Goal: Find specific page/section

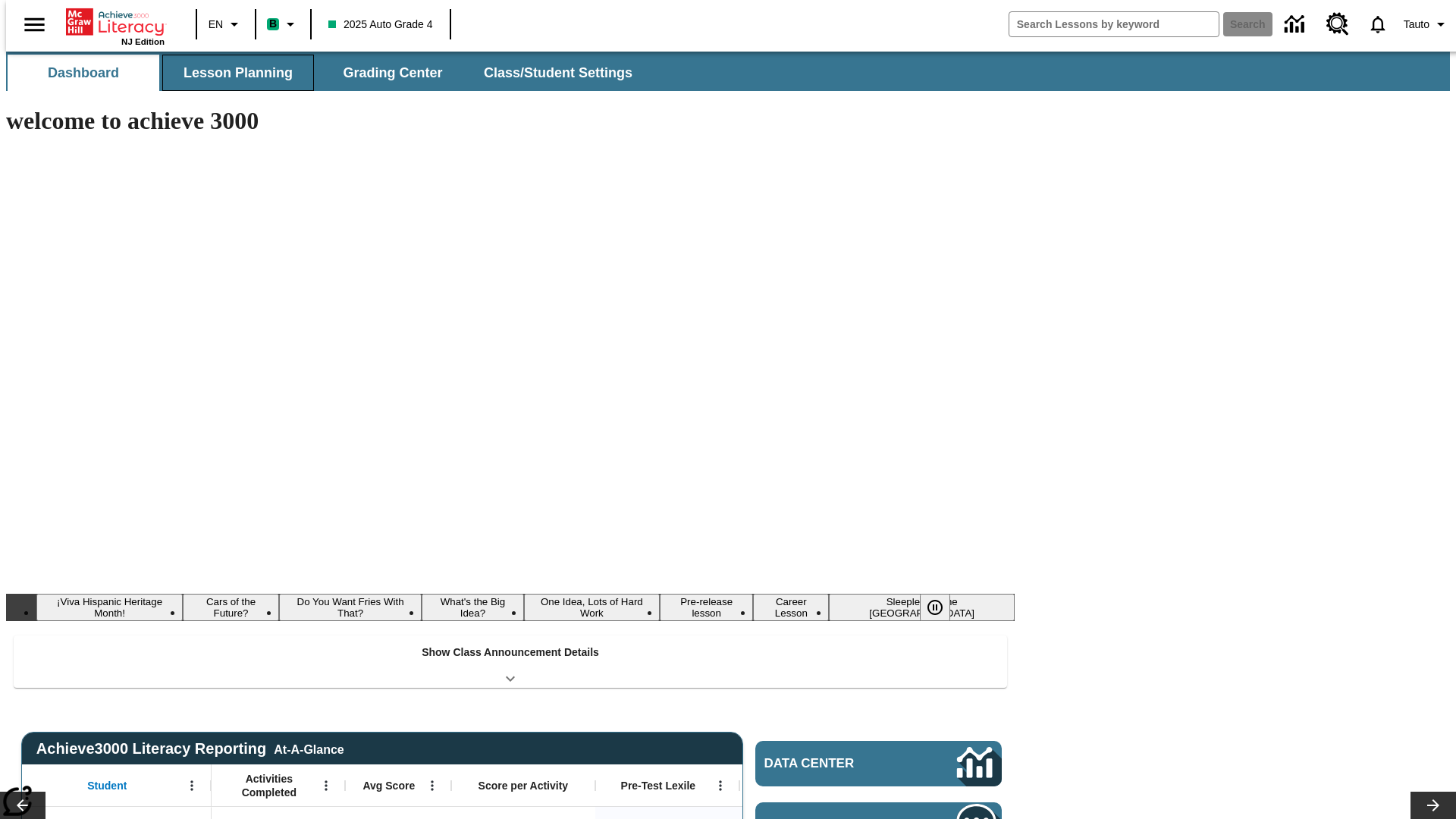
click at [232, 73] on button "Lesson Planning" at bounding box center [237, 72] width 151 height 36
